Goal: Book appointment/travel/reservation

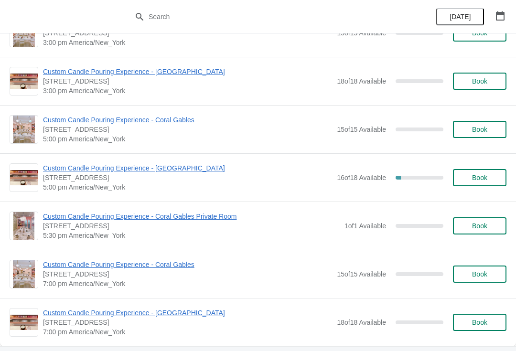
scroll to position [322, 0]
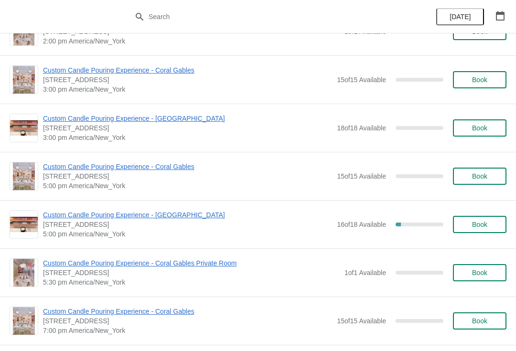
click at [501, 14] on icon "button" at bounding box center [500, 16] width 9 height 10
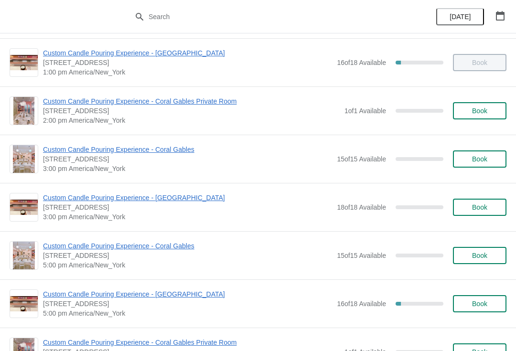
scroll to position [220, 0]
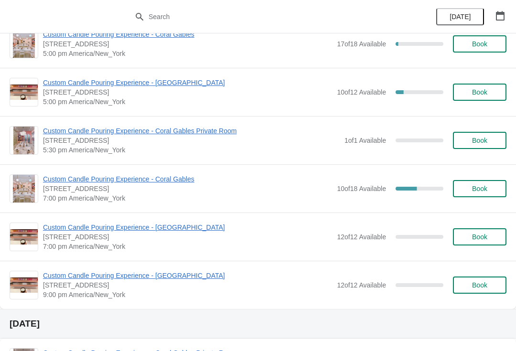
scroll to position [1915, 0]
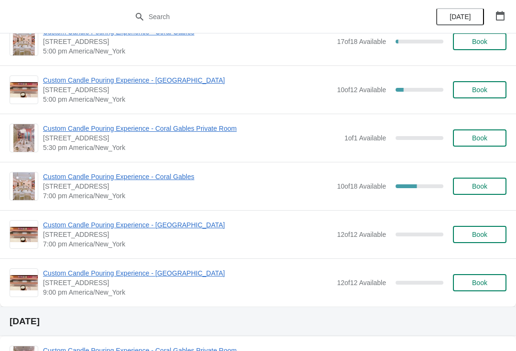
click at [67, 173] on span "Custom Candle Pouring Experience - Coral Gables" at bounding box center [187, 177] width 289 height 10
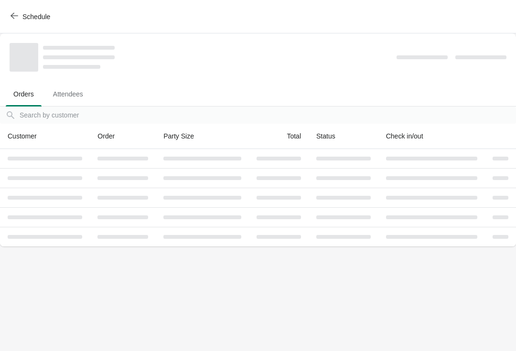
scroll to position [0, 0]
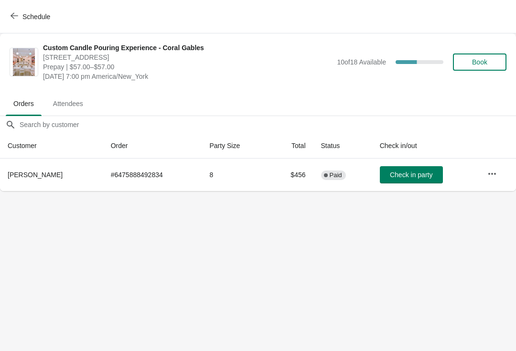
click at [18, 18] on icon "button" at bounding box center [15, 16] width 8 height 8
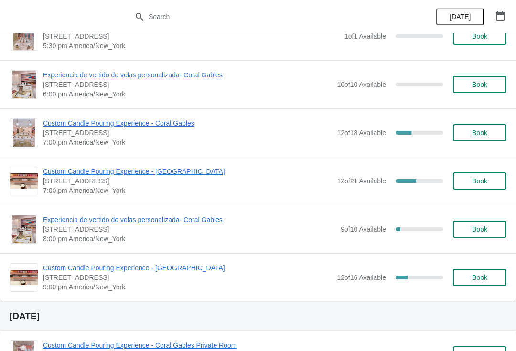
scroll to position [1204, 0]
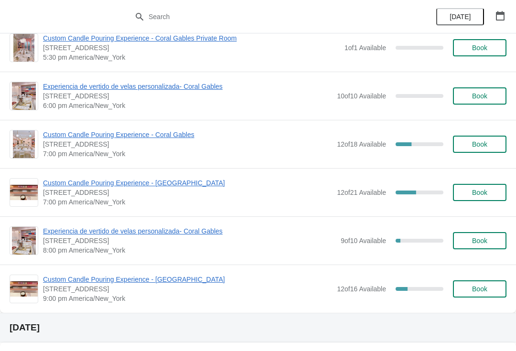
click at [182, 243] on span "[STREET_ADDRESS]" at bounding box center [189, 241] width 293 height 10
click at [192, 232] on span "Experiencia de vertido de velas personalizada- Coral Gables" at bounding box center [189, 232] width 293 height 10
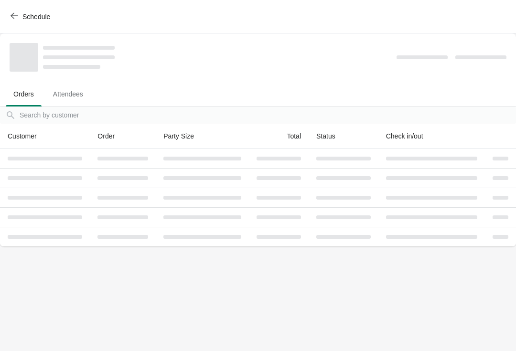
scroll to position [0, 0]
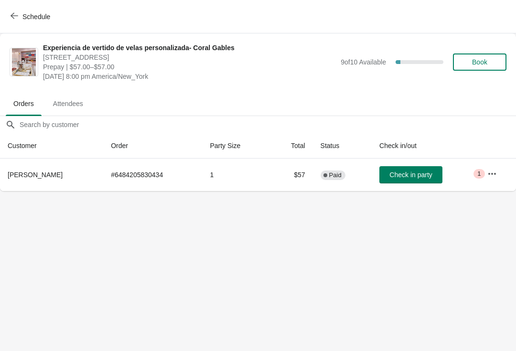
click at [17, 25] on button "Schedule" at bounding box center [31, 16] width 53 height 17
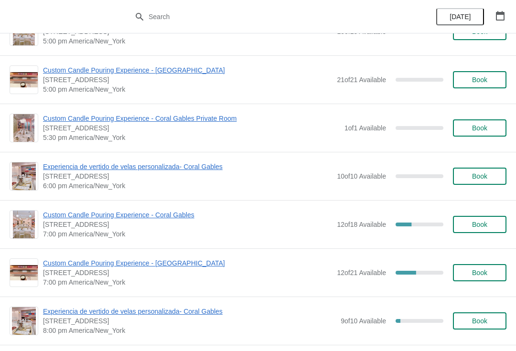
scroll to position [1126, 0]
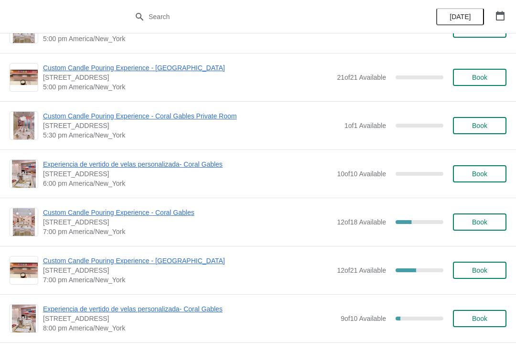
click at [153, 215] on span "Custom Candle Pouring Experience - Coral Gables" at bounding box center [187, 213] width 289 height 10
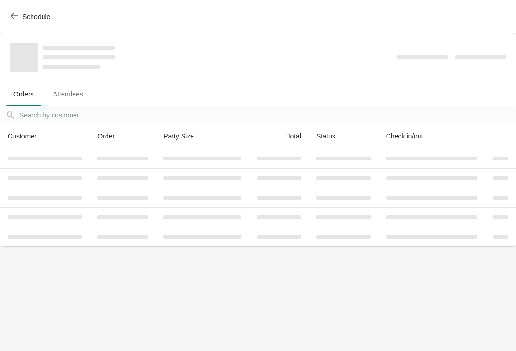
scroll to position [0, 0]
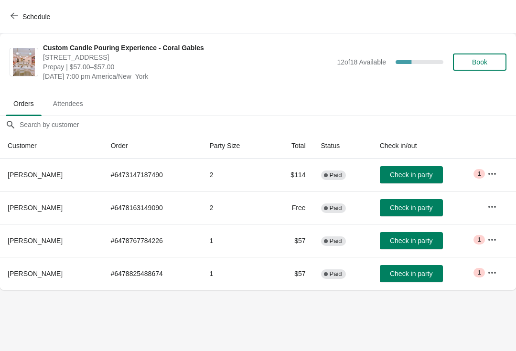
click at [487, 240] on button "button" at bounding box center [492, 239] width 17 height 17
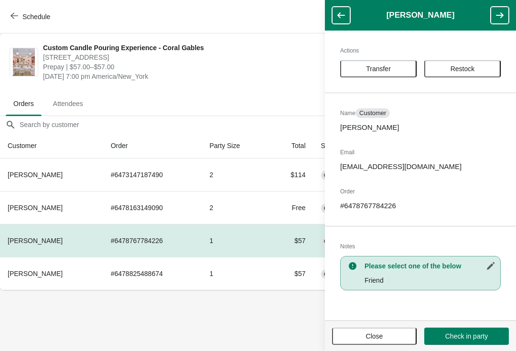
click at [403, 69] on span "Transfer" at bounding box center [378, 69] width 59 height 8
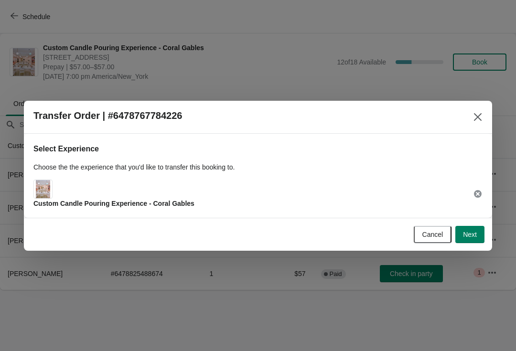
click at [476, 233] on span "Next" at bounding box center [470, 235] width 14 height 8
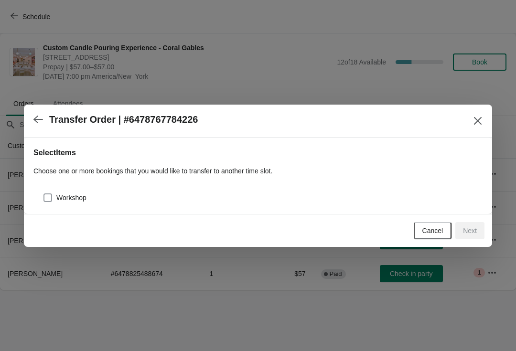
click at [65, 203] on label "Workshop" at bounding box center [64, 197] width 43 height 13
click at [44, 194] on input "Workshop" at bounding box center [43, 194] width 0 height 0
checkbox input "true"
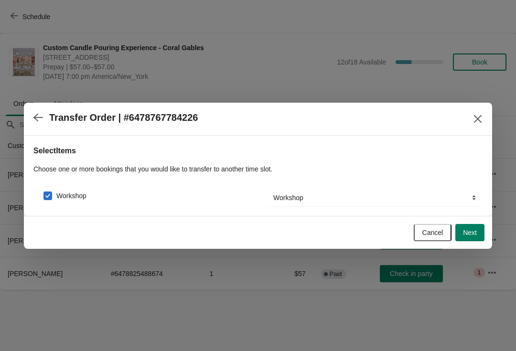
click at [466, 231] on span "Next" at bounding box center [470, 233] width 14 height 8
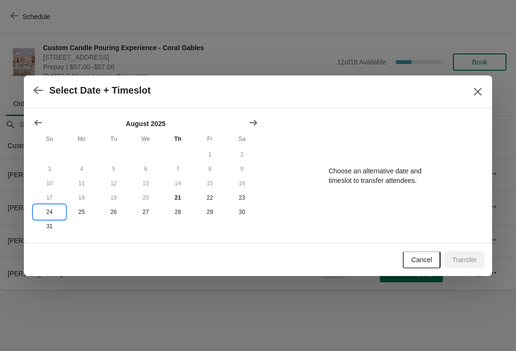
click at [53, 218] on button "24" at bounding box center [49, 212] width 32 height 14
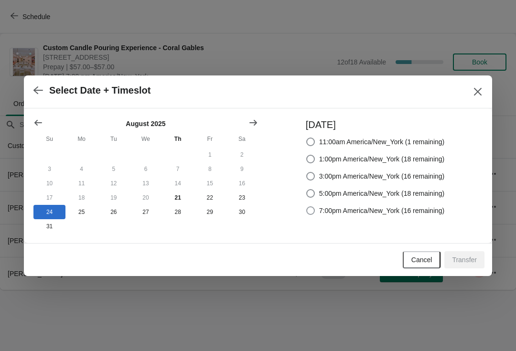
click at [312, 215] on label "7:00pm America/New_York (16 remaining)" at bounding box center [375, 210] width 139 height 13
click at [307, 207] on input "7:00pm America/New_York (16 remaining)" at bounding box center [306, 206] width 0 height 0
radio input "true"
click at [462, 260] on span "Transfer" at bounding box center [464, 260] width 25 height 8
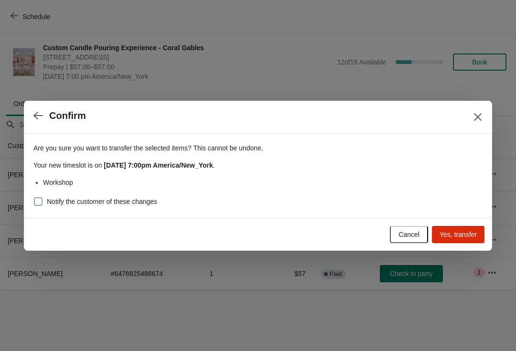
click at [49, 195] on label "Notify the customer of these changes" at bounding box center [95, 201] width 124 height 13
click at [34, 197] on input "Notify the customer of these changes" at bounding box center [34, 197] width 0 height 0
checkbox input "true"
click at [461, 232] on span "Yes, transfer" at bounding box center [458, 235] width 37 height 8
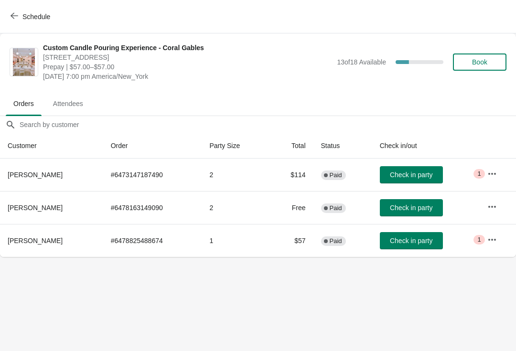
click at [487, 248] on button "button" at bounding box center [492, 239] width 17 height 17
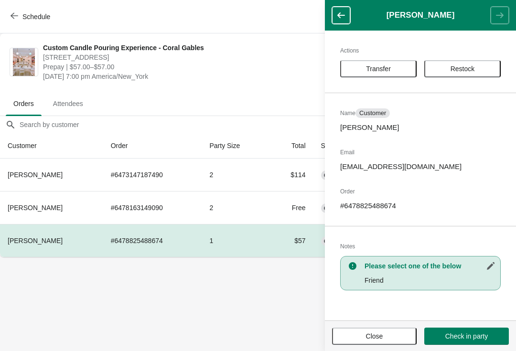
click at [385, 71] on span "Transfer" at bounding box center [378, 69] width 25 height 8
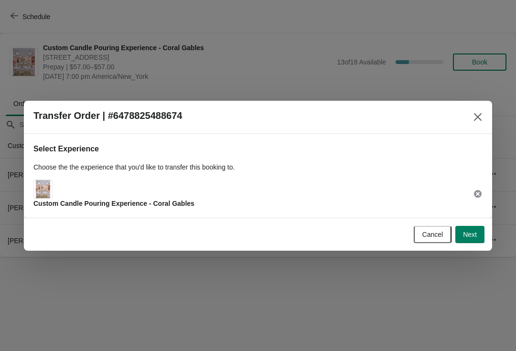
click at [468, 237] on span "Next" at bounding box center [470, 235] width 14 height 8
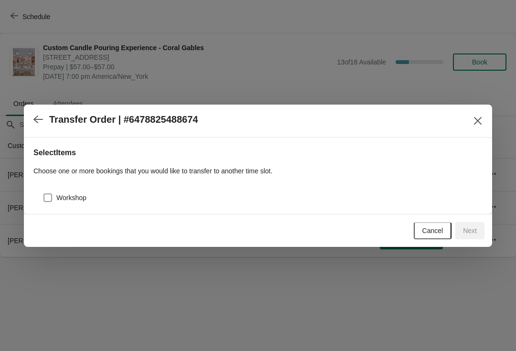
click at [70, 191] on label "Workshop" at bounding box center [64, 197] width 43 height 13
click at [44, 194] on input "Workshop" at bounding box center [43, 194] width 0 height 0
checkbox input "true"
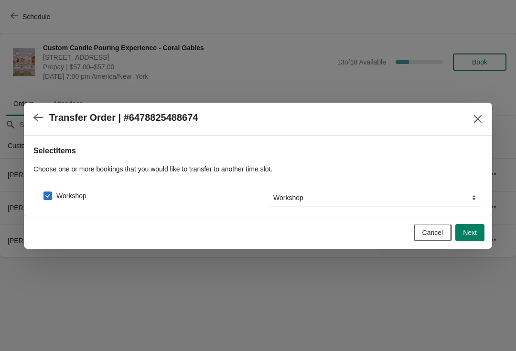
click at [469, 236] on span "Next" at bounding box center [470, 233] width 14 height 8
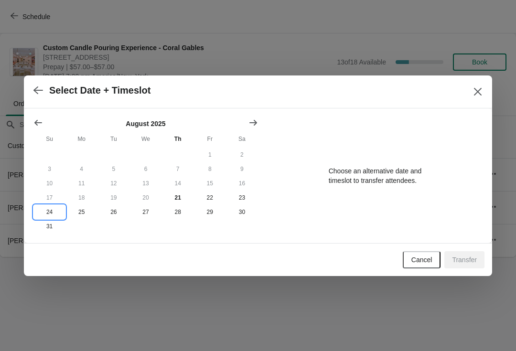
click at [48, 215] on button "24" at bounding box center [49, 212] width 32 height 14
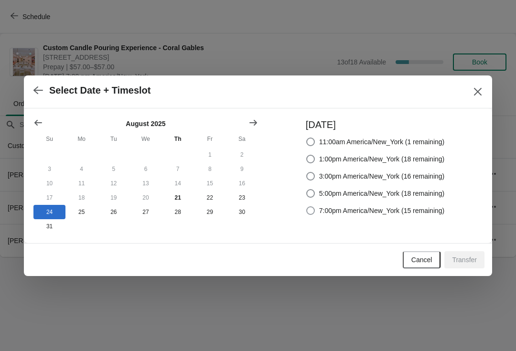
click at [311, 211] on span at bounding box center [310, 210] width 9 height 9
click at [307, 207] on input "7:00pm America/New_York (15 remaining)" at bounding box center [306, 206] width 0 height 0
radio input "true"
click at [460, 260] on span "Transfer" at bounding box center [464, 260] width 25 height 8
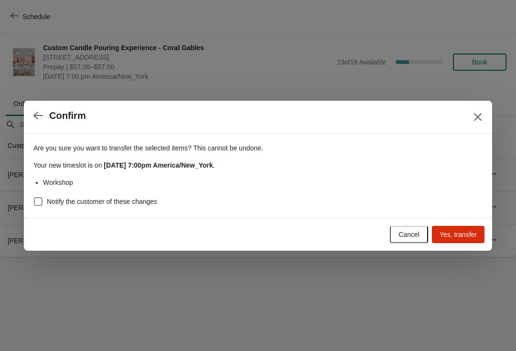
click at [82, 199] on span "Notify the customer of these changes" at bounding box center [102, 202] width 110 height 10
click at [34, 198] on input "Notify the customer of these changes" at bounding box center [34, 197] width 0 height 0
checkbox input "true"
click at [450, 237] on span "Yes, transfer" at bounding box center [458, 235] width 37 height 8
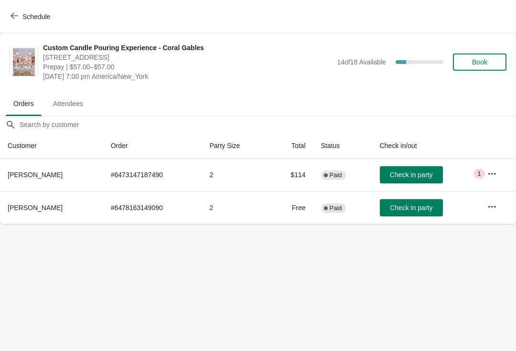
click at [22, 16] on span "Schedule" at bounding box center [36, 17] width 28 height 8
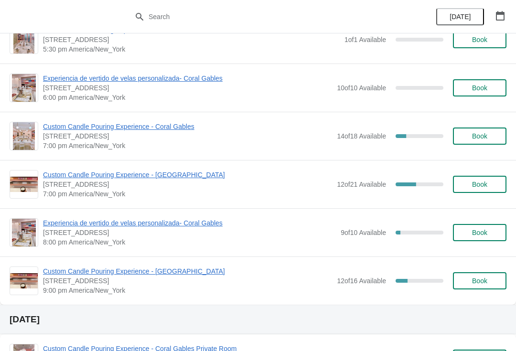
scroll to position [1213, 0]
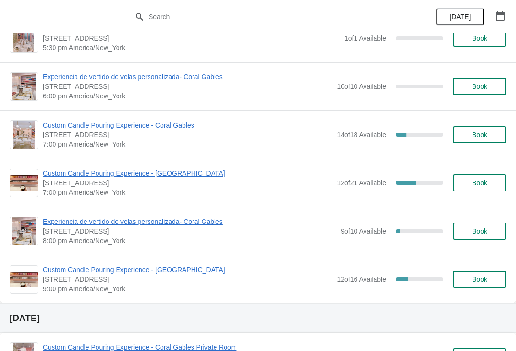
click at [193, 226] on span "Experiencia de vertido de velas personalizada- Coral Gables" at bounding box center [189, 222] width 293 height 10
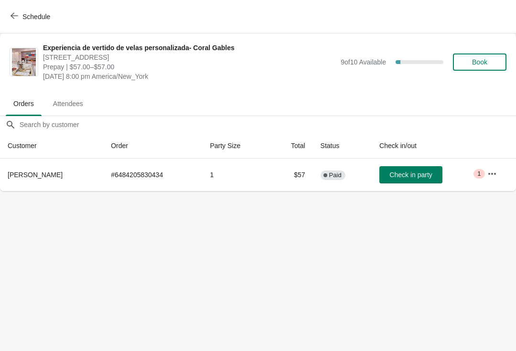
scroll to position [0, 0]
